Goal: Find specific page/section: Find specific page/section

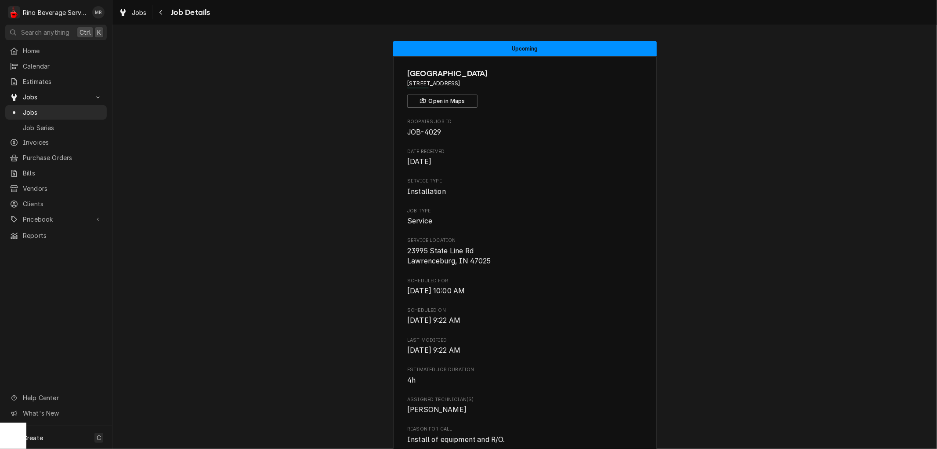
scroll to position [417, 0]
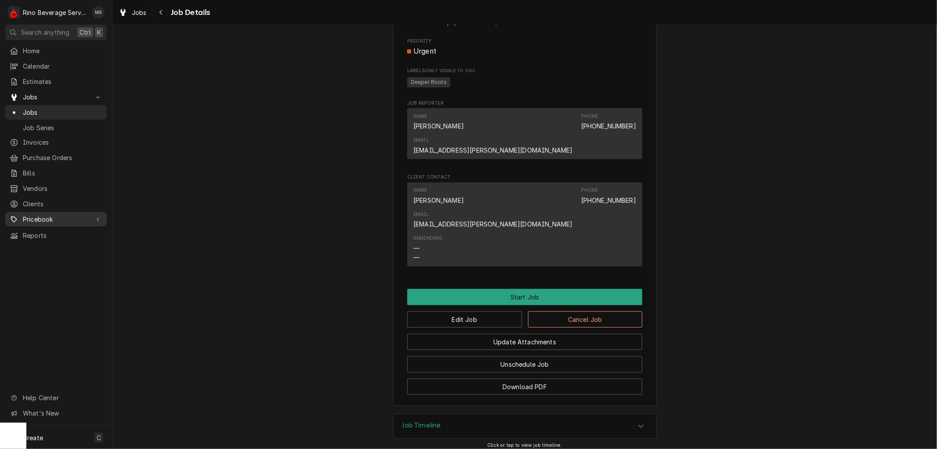
click at [46, 216] on span "Pricebook" at bounding box center [56, 218] width 66 height 9
click at [51, 245] on span "Parts & Materials" at bounding box center [63, 249] width 80 height 9
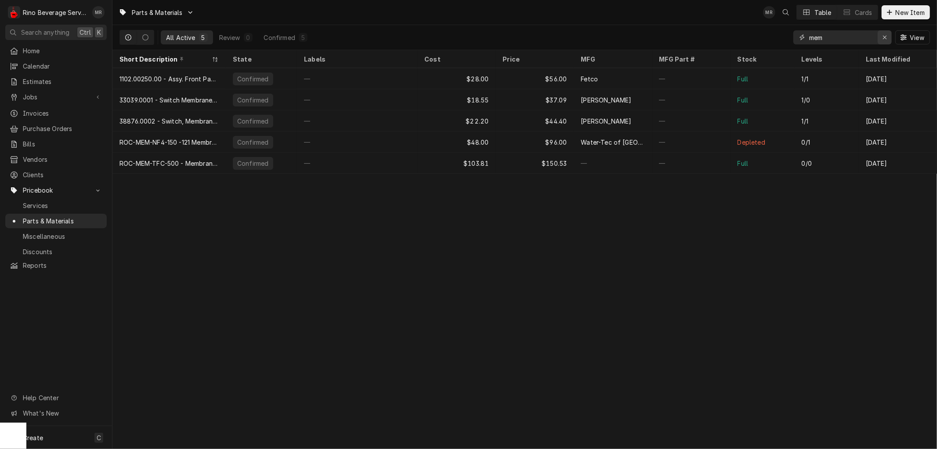
click at [886, 33] on div "Erase input" at bounding box center [885, 37] width 9 height 9
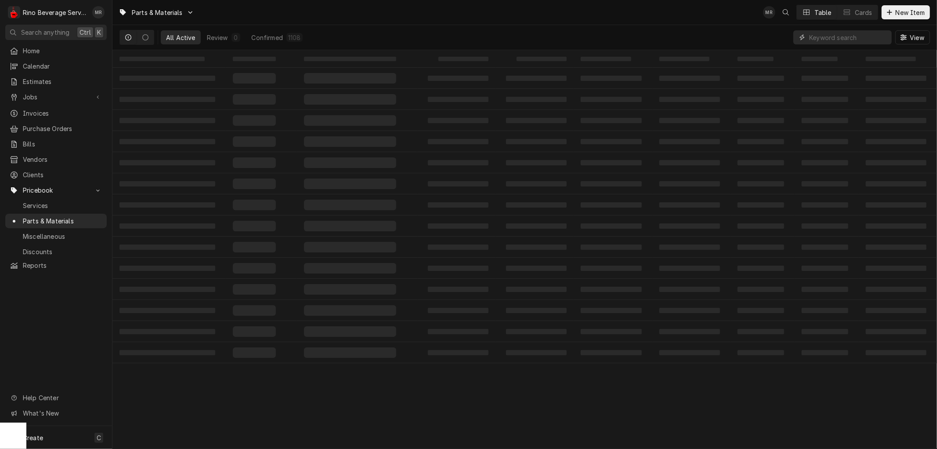
paste input "WCWC-37396"
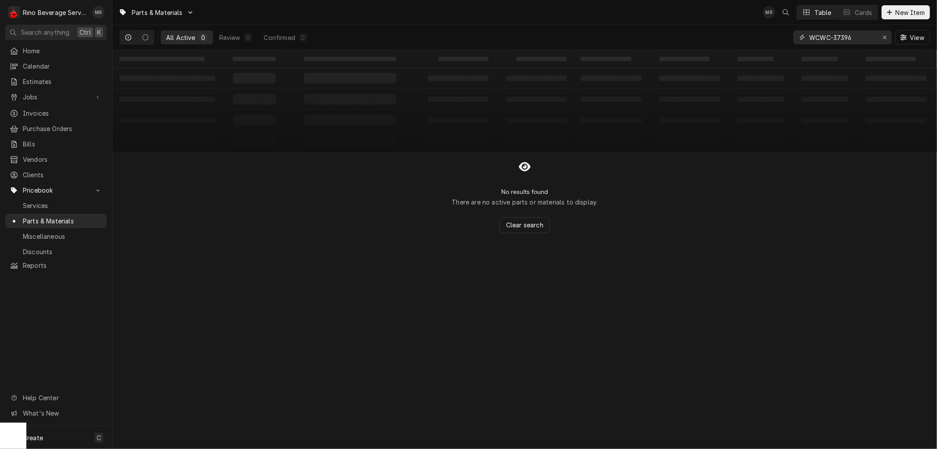
click at [821, 38] on input "WCWC-37396" at bounding box center [843, 37] width 66 height 14
type input "WC-37396"
click at [881, 38] on div "Erase input" at bounding box center [885, 37] width 9 height 9
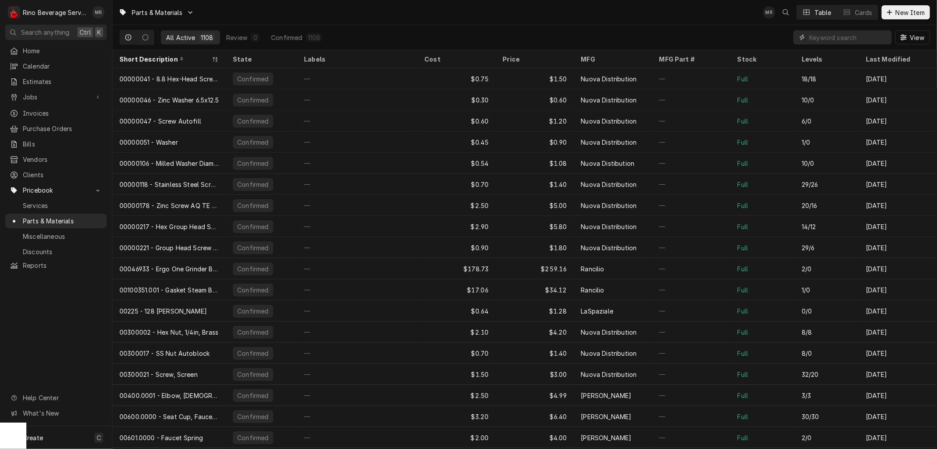
paste input "WCWC-2027"
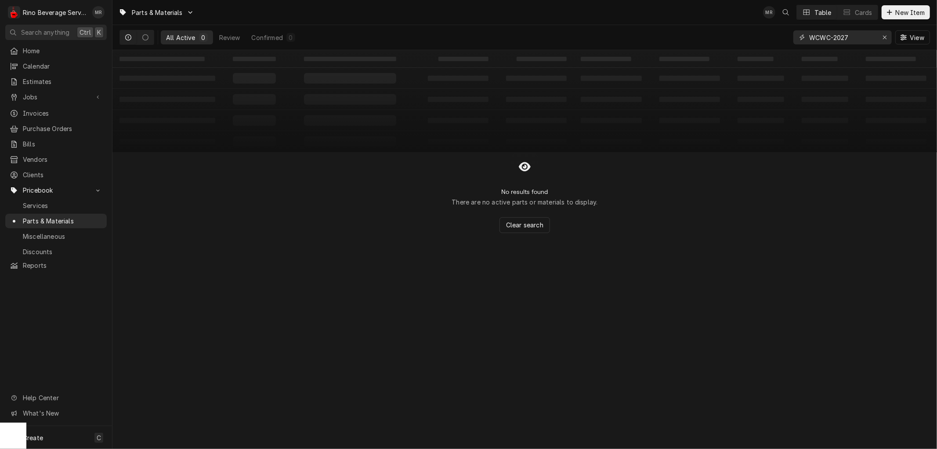
click at [820, 37] on input "WCWC-2027" at bounding box center [843, 37] width 66 height 14
type input "WC-2027"
